Goal: Task Accomplishment & Management: Manage account settings

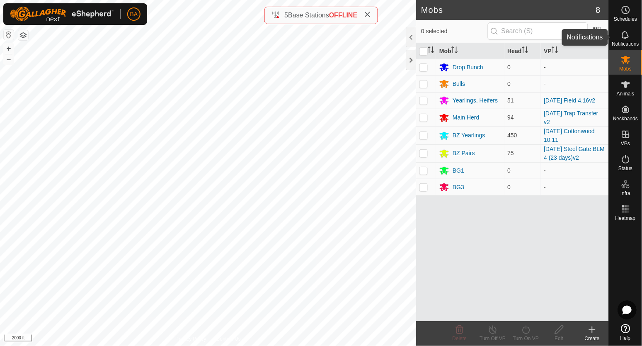
click at [634, 33] on div "Notifications" at bounding box center [625, 37] width 33 height 25
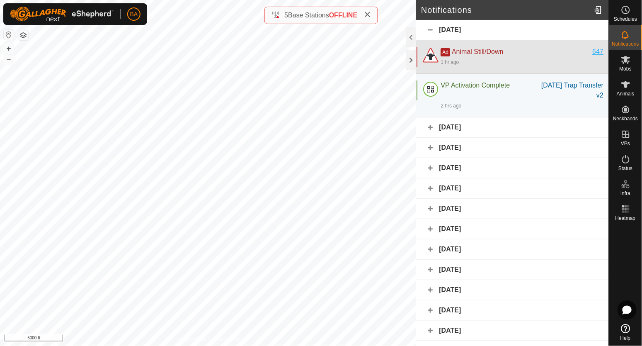
click at [593, 51] on div "647" at bounding box center [598, 52] width 11 height 10
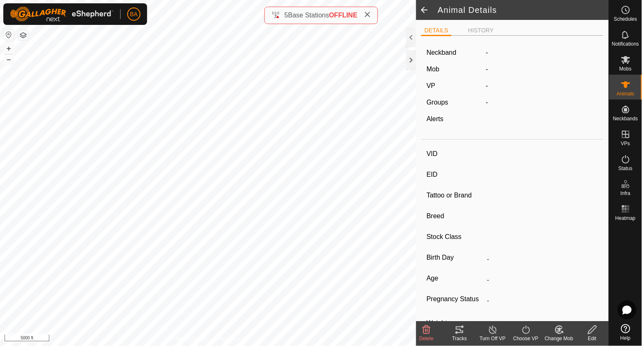
type input "647"
type input "-"
type input "A-V"
type input "Hereford"
type input "Cow"
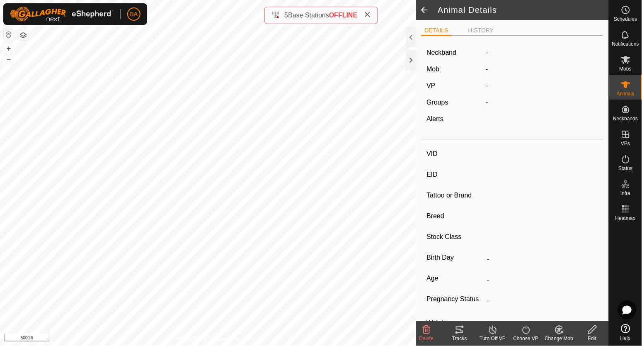
type input "-"
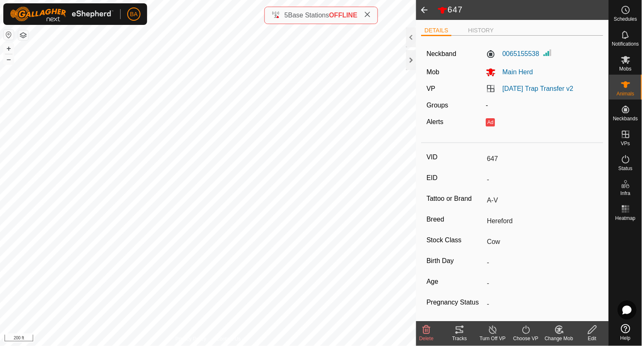
click at [455, 328] on icon at bounding box center [460, 330] width 10 height 10
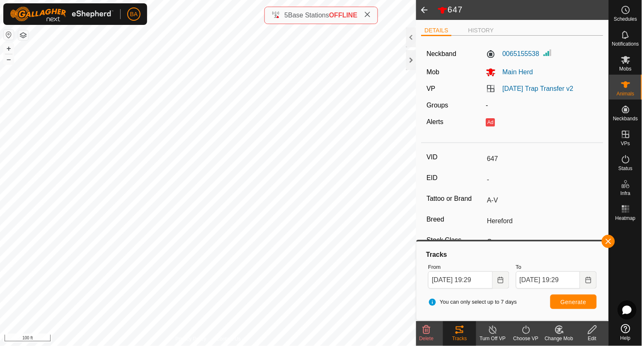
click at [594, 332] on icon at bounding box center [592, 330] width 10 height 10
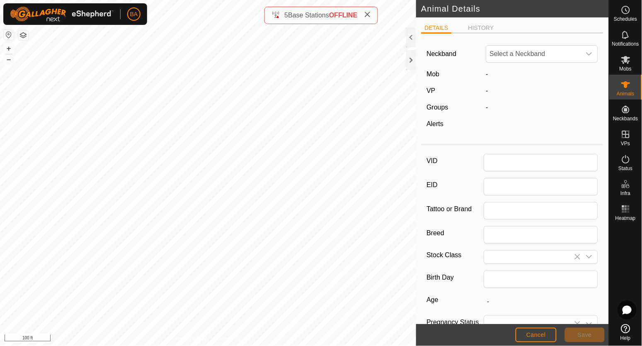
type input "647"
type input "A-V"
type input "Hereford"
type input "Cow"
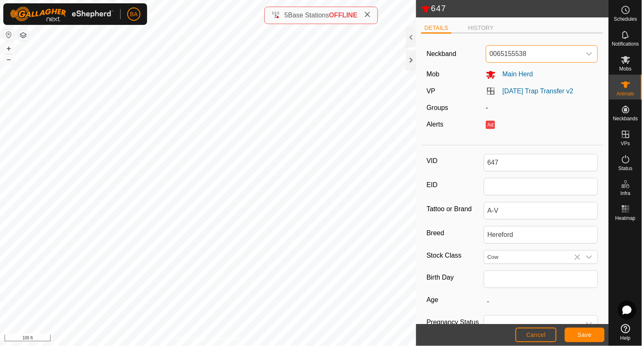
click at [516, 54] on span "0065155538" at bounding box center [534, 54] width 95 height 17
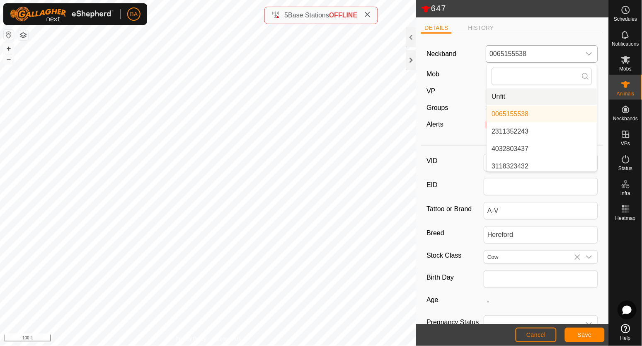
click at [503, 99] on li "Unfit" at bounding box center [542, 96] width 110 height 17
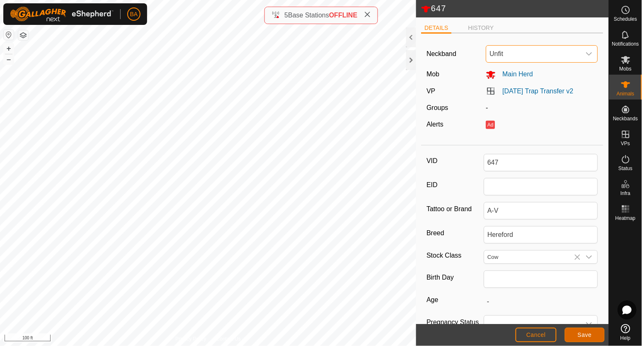
click at [592, 336] on span "Save" at bounding box center [585, 334] width 14 height 7
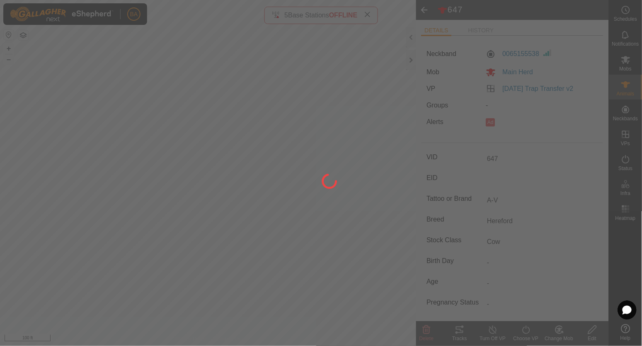
type input "-"
type input "0 kg"
type input "-"
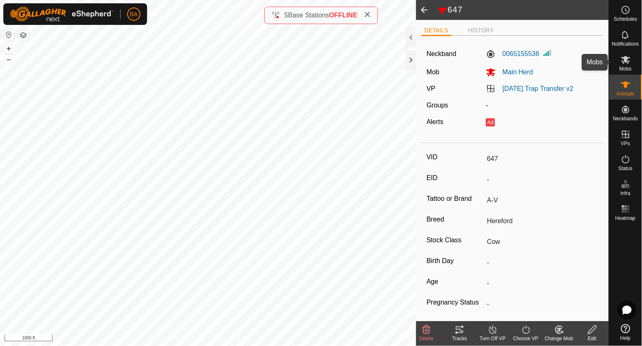
click at [631, 58] on icon at bounding box center [626, 60] width 10 height 10
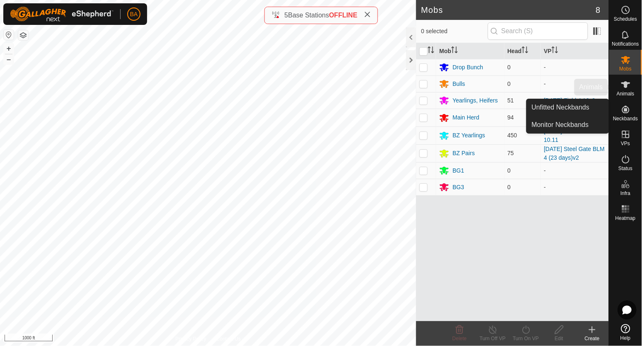
click at [632, 86] on es-animals-svg-icon at bounding box center [626, 84] width 15 height 13
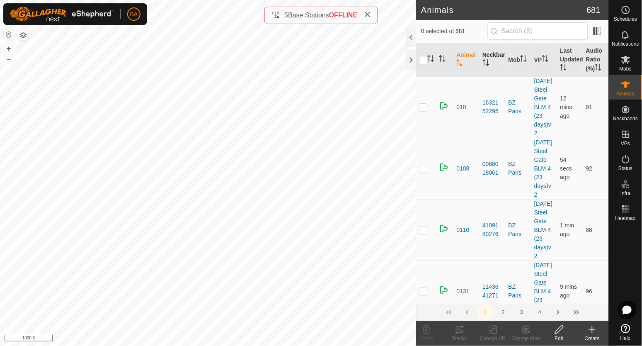
click at [488, 52] on th "Neckband" at bounding box center [493, 60] width 26 height 34
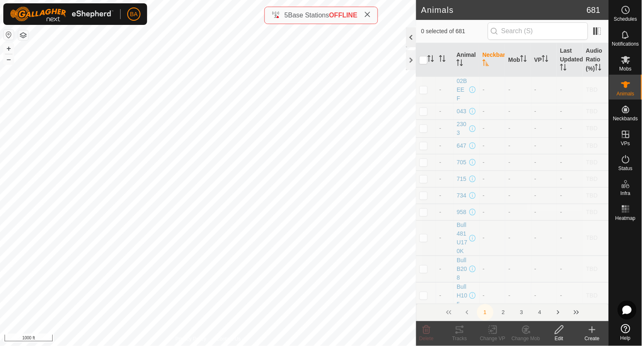
click at [412, 38] on div at bounding box center [411, 37] width 10 height 20
